Goal: Entertainment & Leisure: Consume media (video, audio)

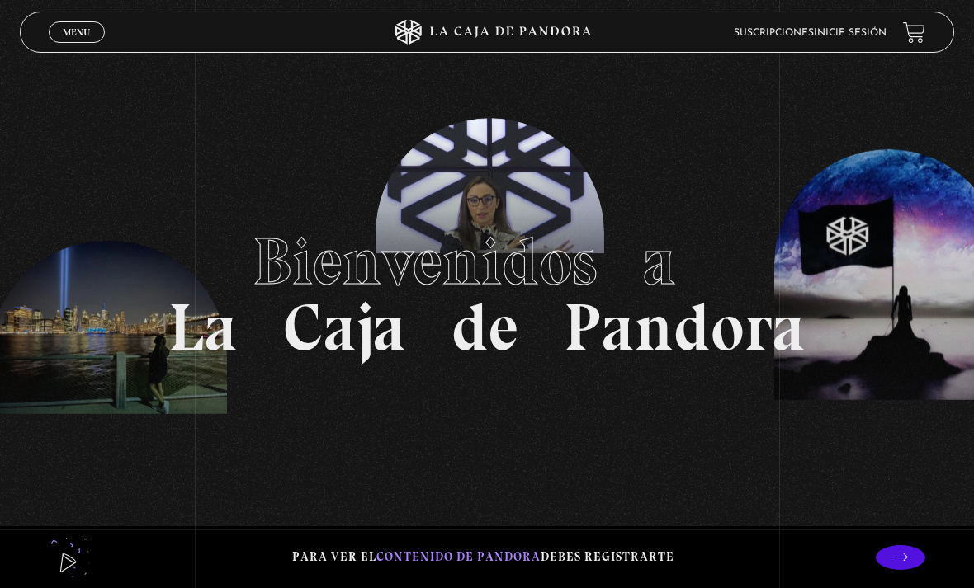
click at [857, 38] on link "Inicie sesión" at bounding box center [850, 33] width 73 height 10
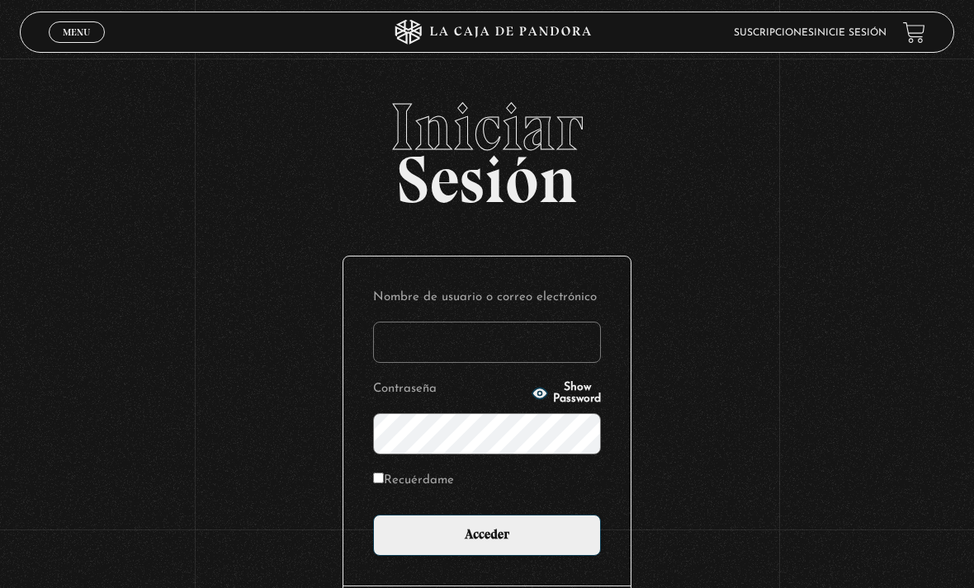
type input "nsanchez"
click at [487, 544] on input "Acceder" at bounding box center [487, 535] width 228 height 41
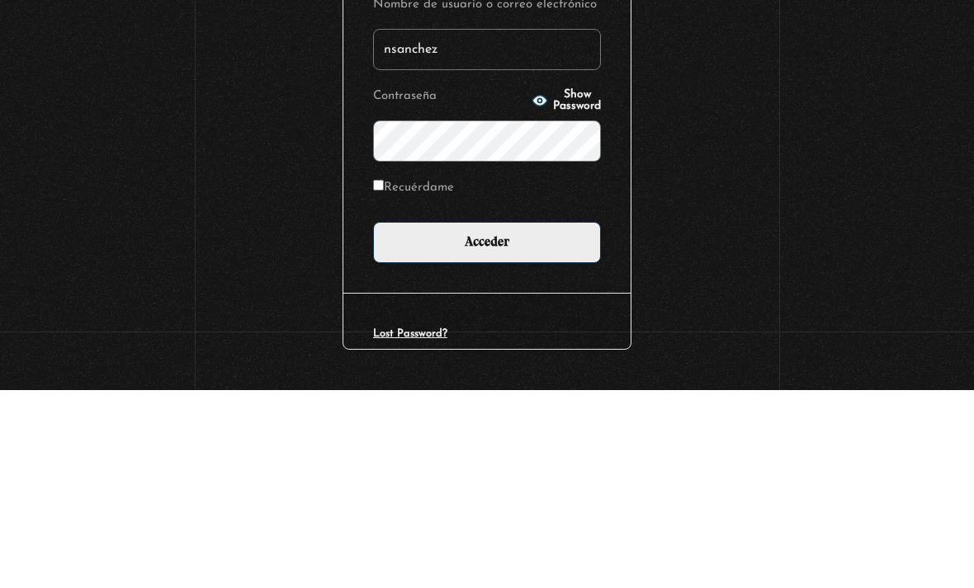
scroll to position [221, 0]
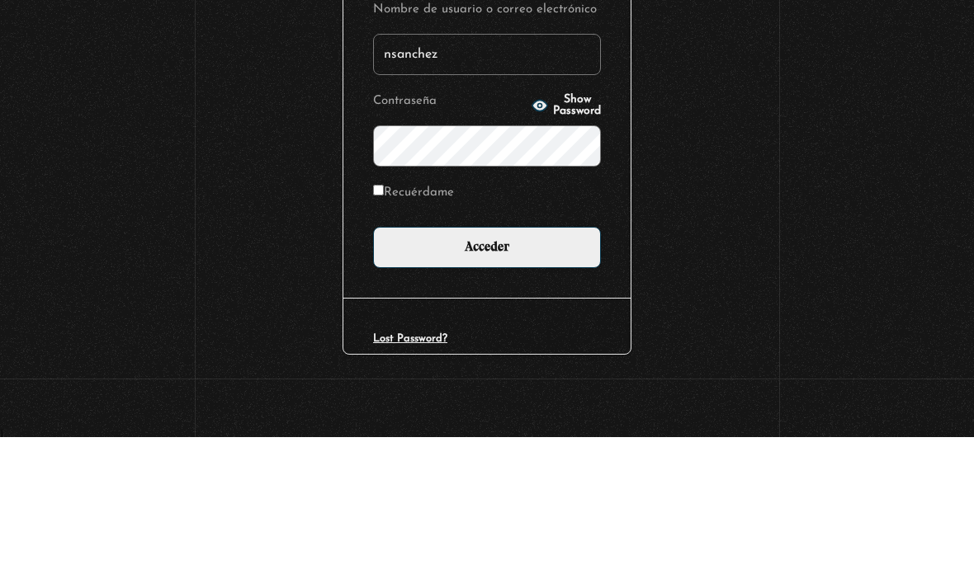
click at [527, 185] on input "nsanchez" at bounding box center [487, 205] width 228 height 41
click at [527, 149] on label "Nombre de usuario o correo electrónico" at bounding box center [487, 160] width 228 height 22
click at [527, 185] on input "nsanchez" at bounding box center [487, 205] width 228 height 41
type input "n"
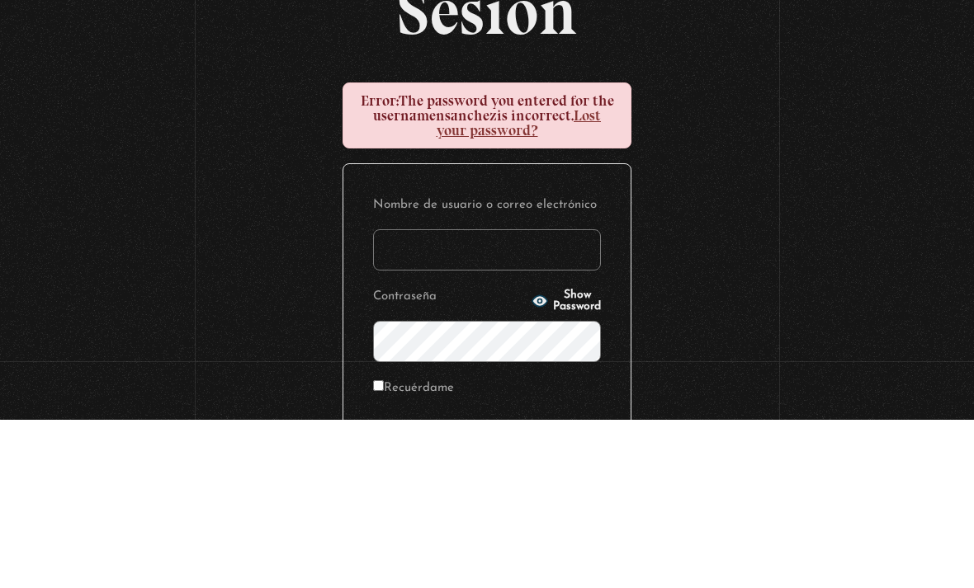
scroll to position [168, 0]
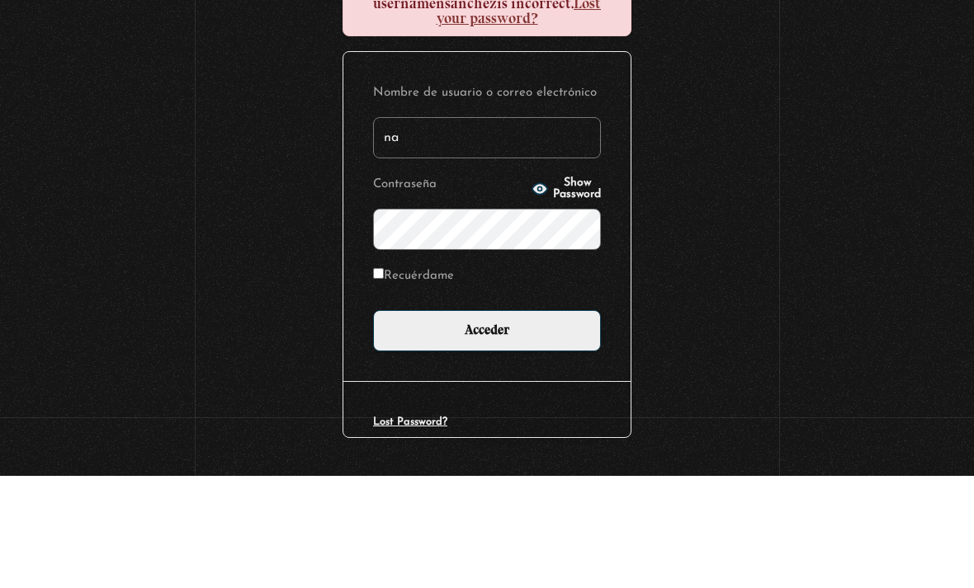
type input "n"
type input "Nancy Sánchez"
click at [531, 293] on icon "button" at bounding box center [539, 301] width 17 height 17
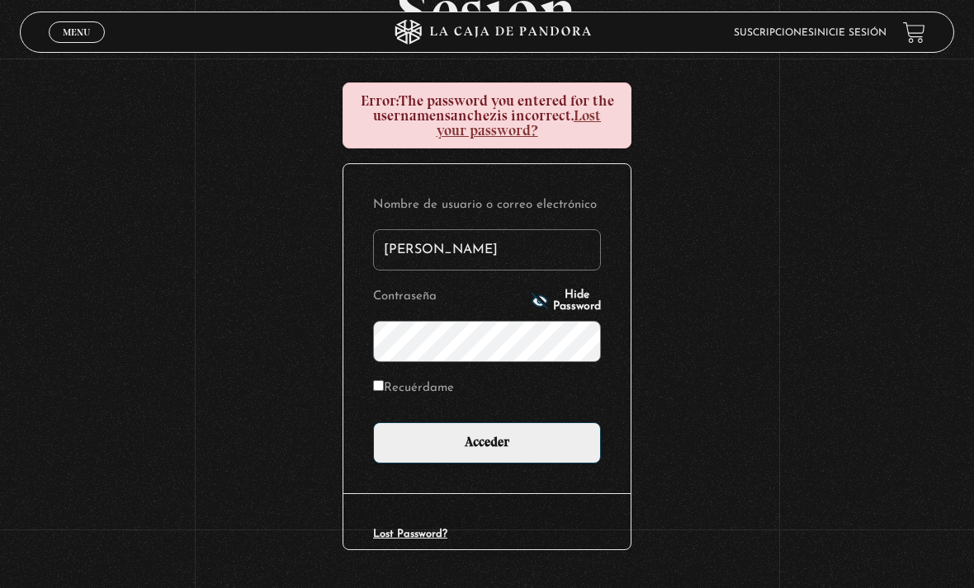
click at [525, 295] on p "Contraseña Hide Password" at bounding box center [487, 324] width 228 height 77
click at [515, 296] on p "Contraseña Hide Password" at bounding box center [487, 324] width 228 height 77
click at [531, 309] on icon "button" at bounding box center [539, 301] width 17 height 17
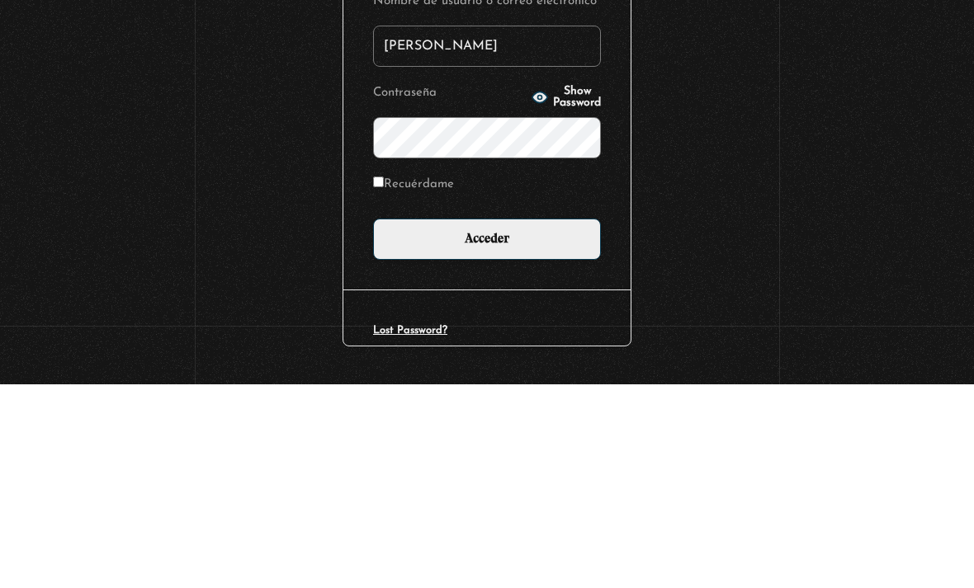
click at [583, 194] on form "Nombre de usuario o correo electrónico Nancy Sánchez Contraseña Show Password R…" at bounding box center [487, 329] width 228 height 270
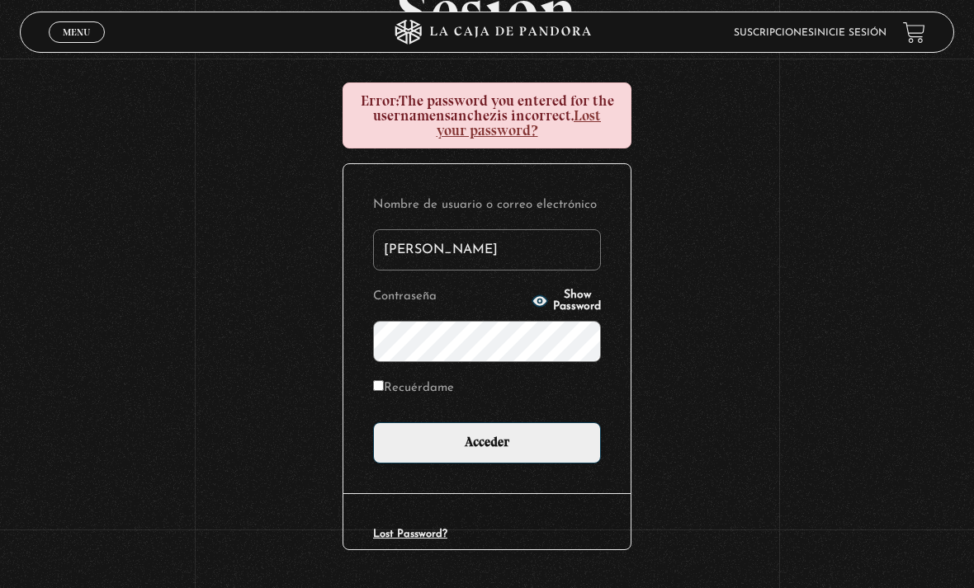
click at [528, 297] on p "Contraseña Show Password" at bounding box center [487, 324] width 228 height 77
click at [532, 305] on icon "button" at bounding box center [539, 300] width 15 height 11
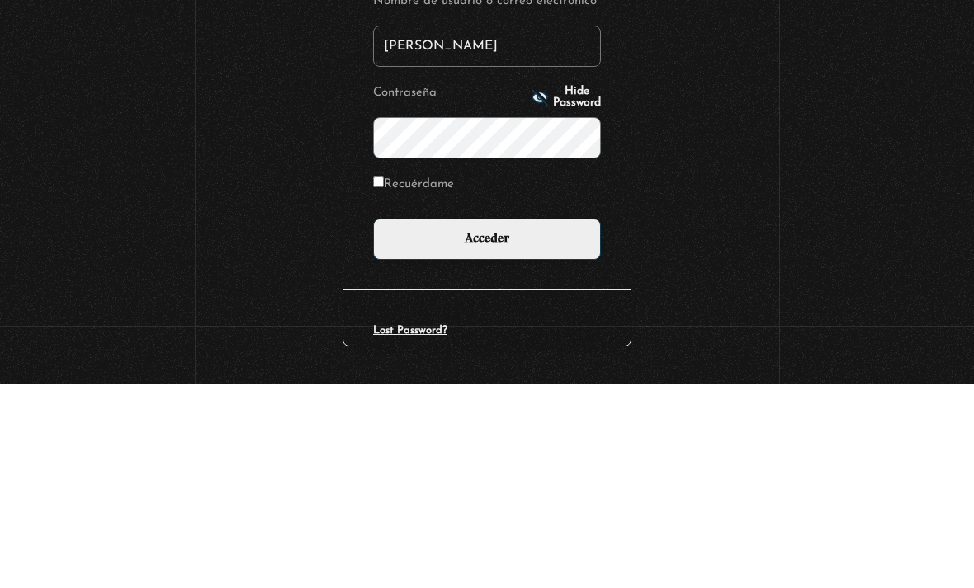
click at [521, 423] on input "Acceder" at bounding box center [487, 443] width 228 height 41
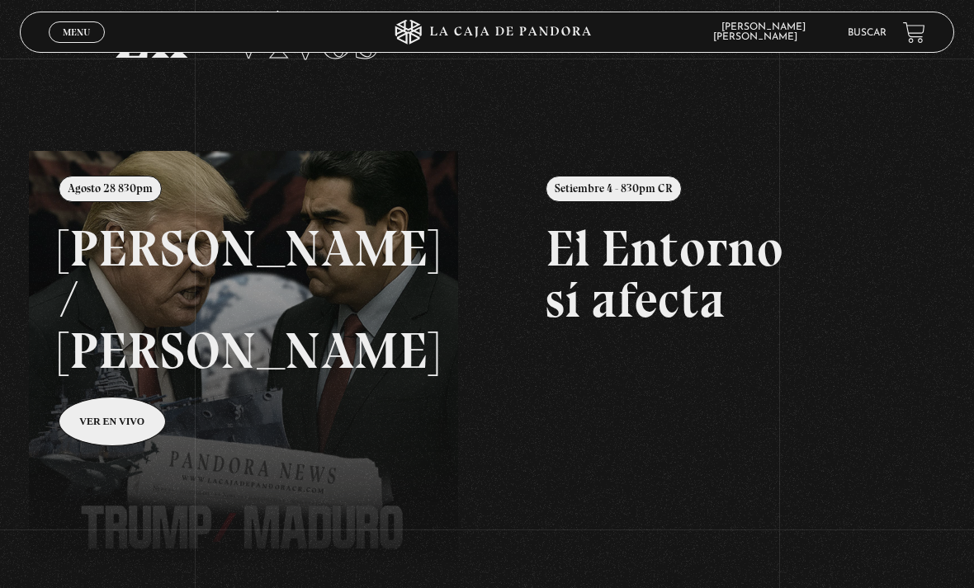
scroll to position [97, 0]
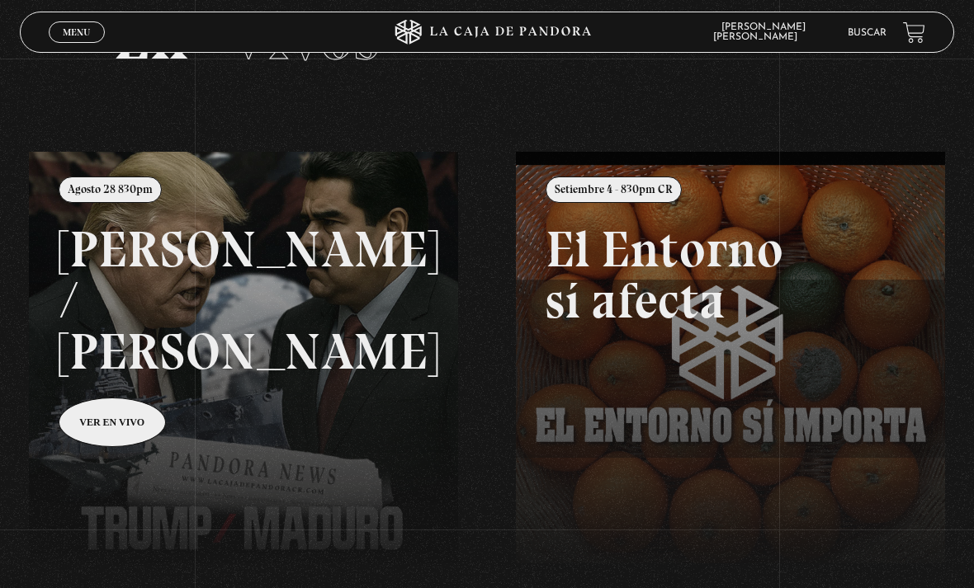
click at [871, 25] on li "Buscar" at bounding box center [867, 32] width 39 height 22
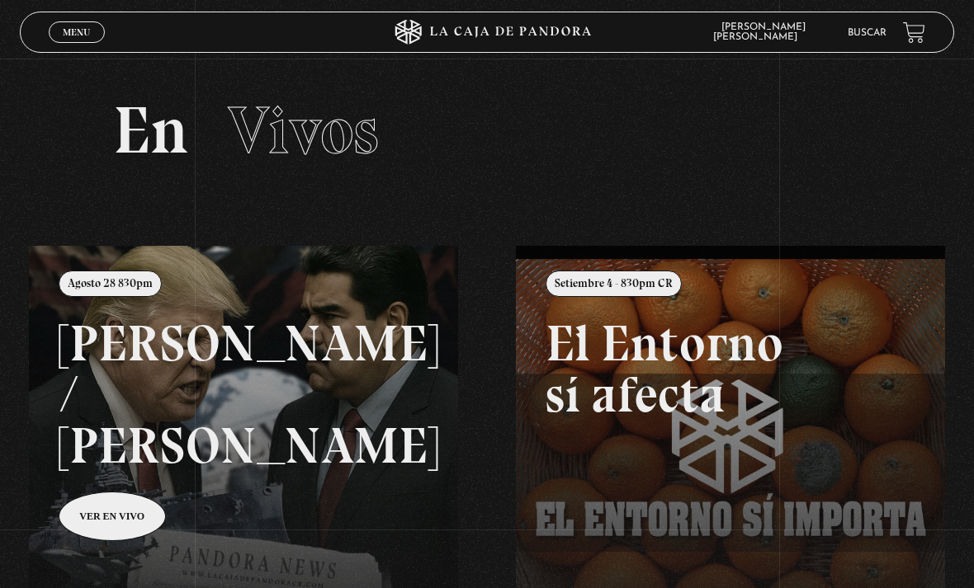
scroll to position [0, 0]
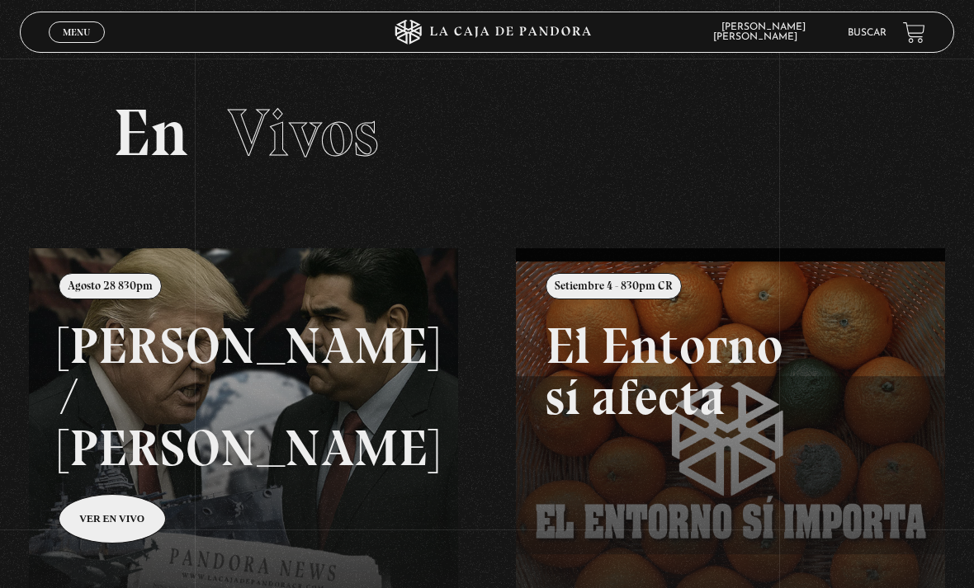
click at [862, 31] on link "Buscar" at bounding box center [867, 33] width 39 height 10
click at [864, 22] on li "Buscar" at bounding box center [867, 32] width 39 height 22
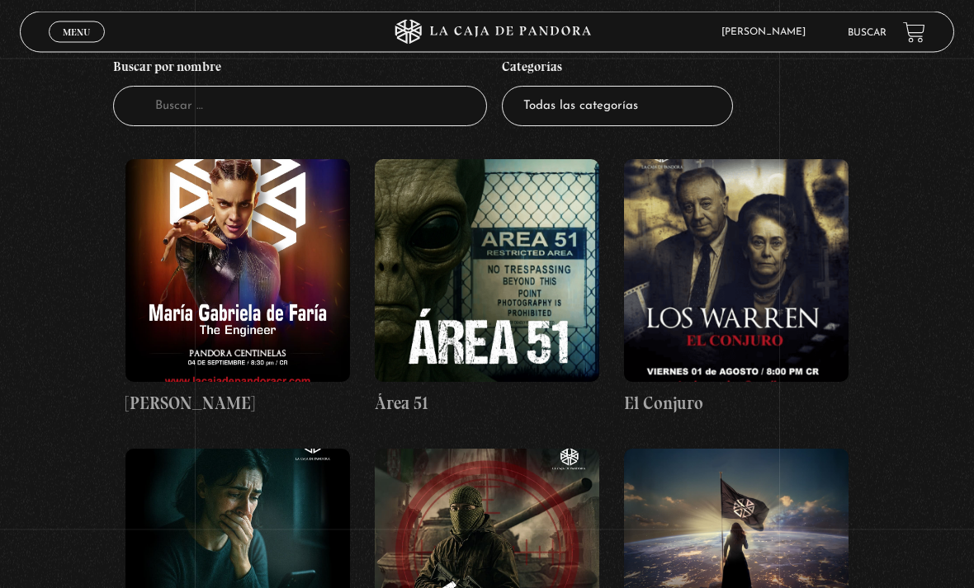
scroll to position [191, 0]
click at [746, 333] on figure at bounding box center [736, 270] width 224 height 223
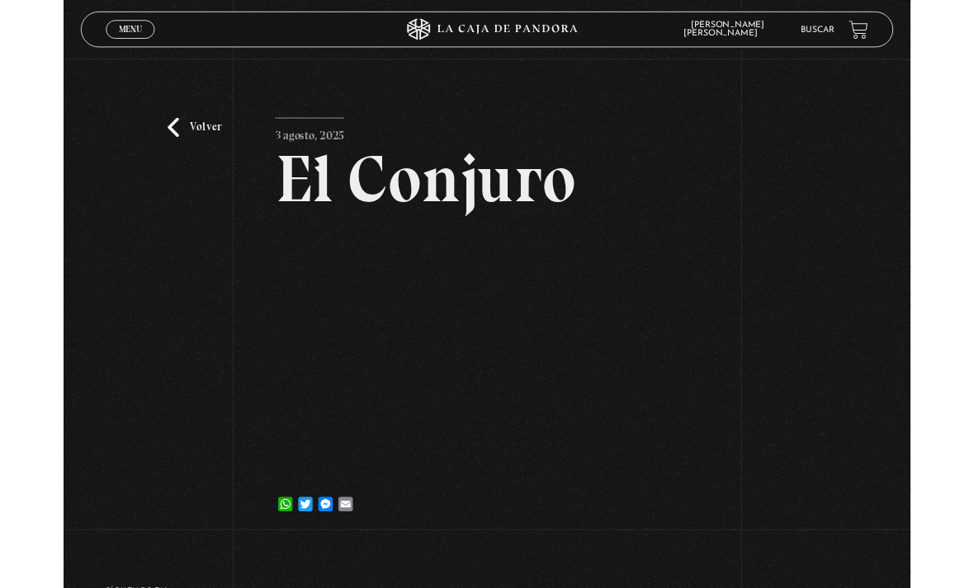
scroll to position [201, 0]
